Goal: Task Accomplishment & Management: Use online tool/utility

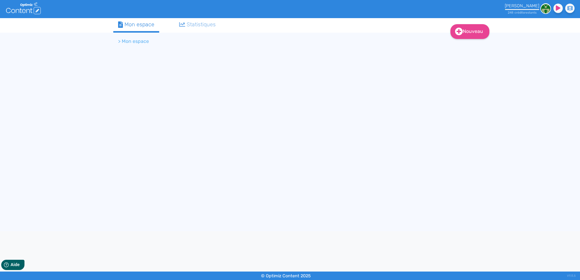
click at [166, 185] on div "Nouveau Contenu Dossier Mon espace Statistiques > Mon espace" at bounding box center [290, 124] width 362 height 213
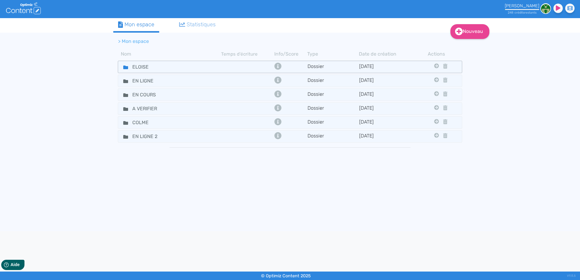
click at [126, 69] on icon at bounding box center [125, 67] width 5 height 5
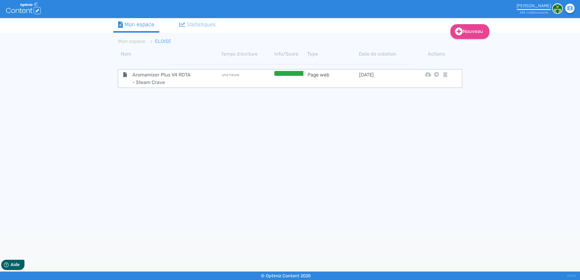
click at [147, 70] on tr "Aromamizer Plus V4 RDTA - Steam Crave une heure Page web [DATE] Html Pdf Word M…" at bounding box center [290, 78] width 344 height 19
click at [146, 79] on span "Aromamizer Plus V4 RDTA - Steam Crave" at bounding box center [162, 78] width 68 height 15
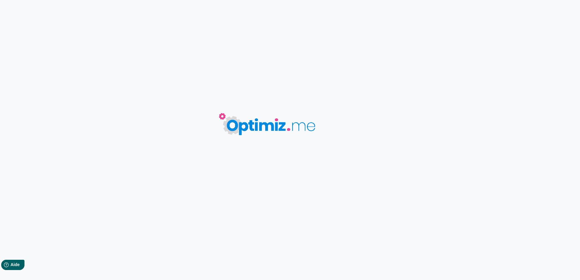
type input "Aromamizer Plus V4 RDTA - Steam Crave"
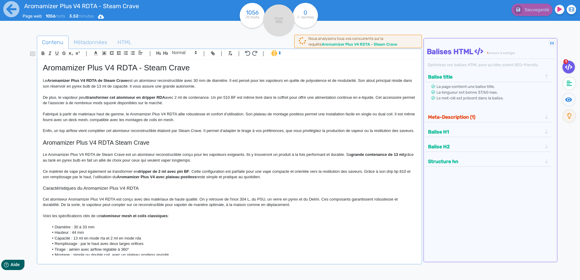
click at [157, 146] on h2 "Aromamizer Plus V4 RDTA Steam Crave" at bounding box center [229, 142] width 373 height 7
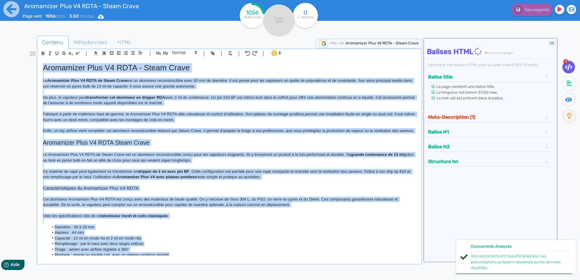
copy div "Loremipsum Dolo S0 AMET - Conse Adipi El Seddoeiusm Temp I1 UTLA et Dolor Magna…"
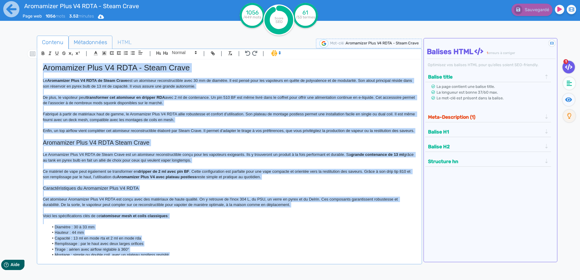
click at [73, 42] on span "Métadonnées" at bounding box center [90, 42] width 43 height 16
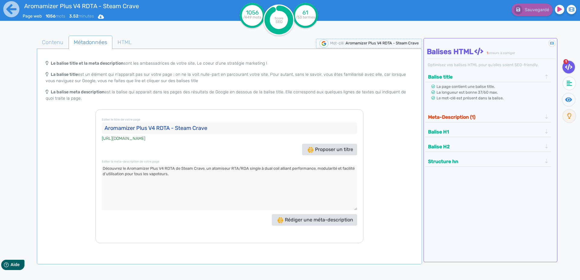
click at [108, 128] on input "Aromamizer Plus V4 RDTA - Steam Crave" at bounding box center [229, 128] width 255 height 12
click at [105, 168] on textarea at bounding box center [229, 187] width 255 height 45
click at [6, 11] on icon at bounding box center [11, 9] width 16 height 16
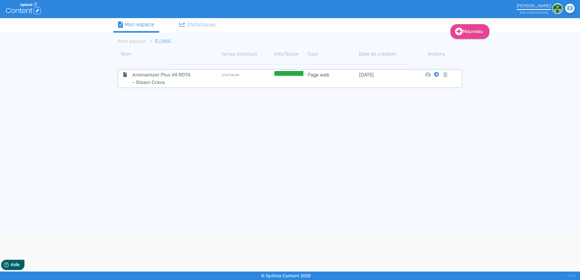
click at [437, 74] on icon at bounding box center [436, 74] width 5 height 5
click at [428, 88] on tbody "Aromamizer Plus V4 RDTA - Steam Crave une heure Page web [DATE] Html Pdf Word M…" at bounding box center [289, 143] width 353 height 168
click at [435, 74] on icon at bounding box center [436, 74] width 5 height 5
click at [429, 88] on button "Mon Espace" at bounding box center [434, 90] width 52 height 10
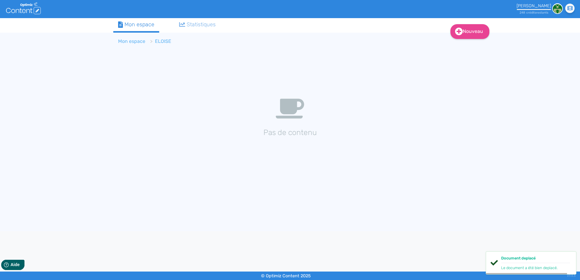
click at [137, 40] on link "Mon espace" at bounding box center [131, 41] width 27 height 6
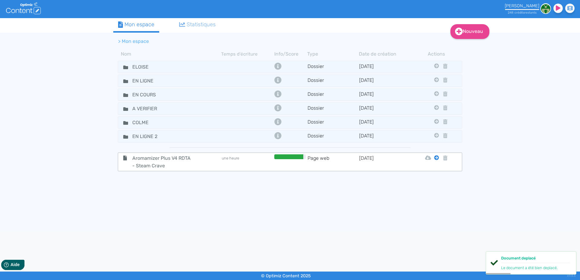
click at [436, 159] on icon at bounding box center [436, 157] width 5 height 5
click at [431, 218] on button "En Ligne 2" at bounding box center [432, 221] width 48 height 10
